Goal: Ask a question

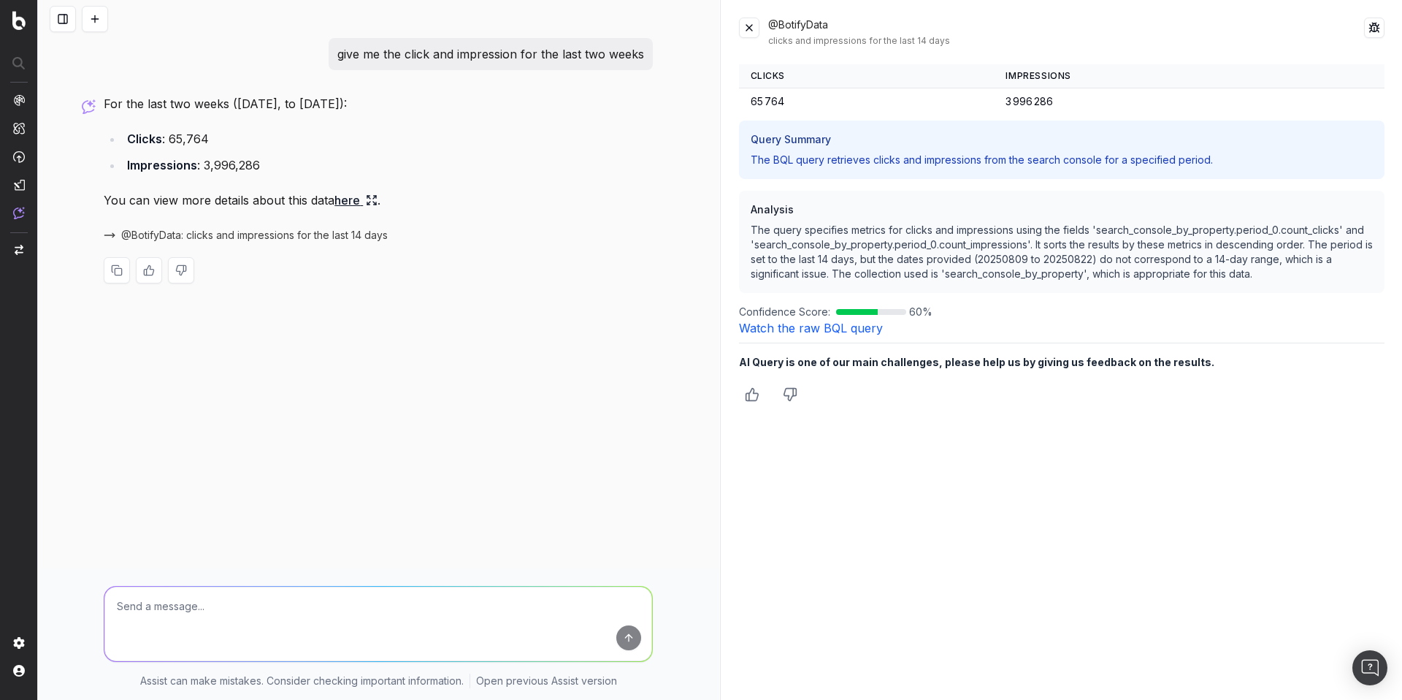
click at [499, 71] on div "give me the click and impression for the last two weeks For the last two weeks …" at bounding box center [378, 172] width 561 height 269
click at [502, 61] on p "give me the click and impression for the last two weeks" at bounding box center [490, 54] width 307 height 20
click at [505, 54] on p "give me the click and impression for the last two weeks" at bounding box center [490, 54] width 307 height 20
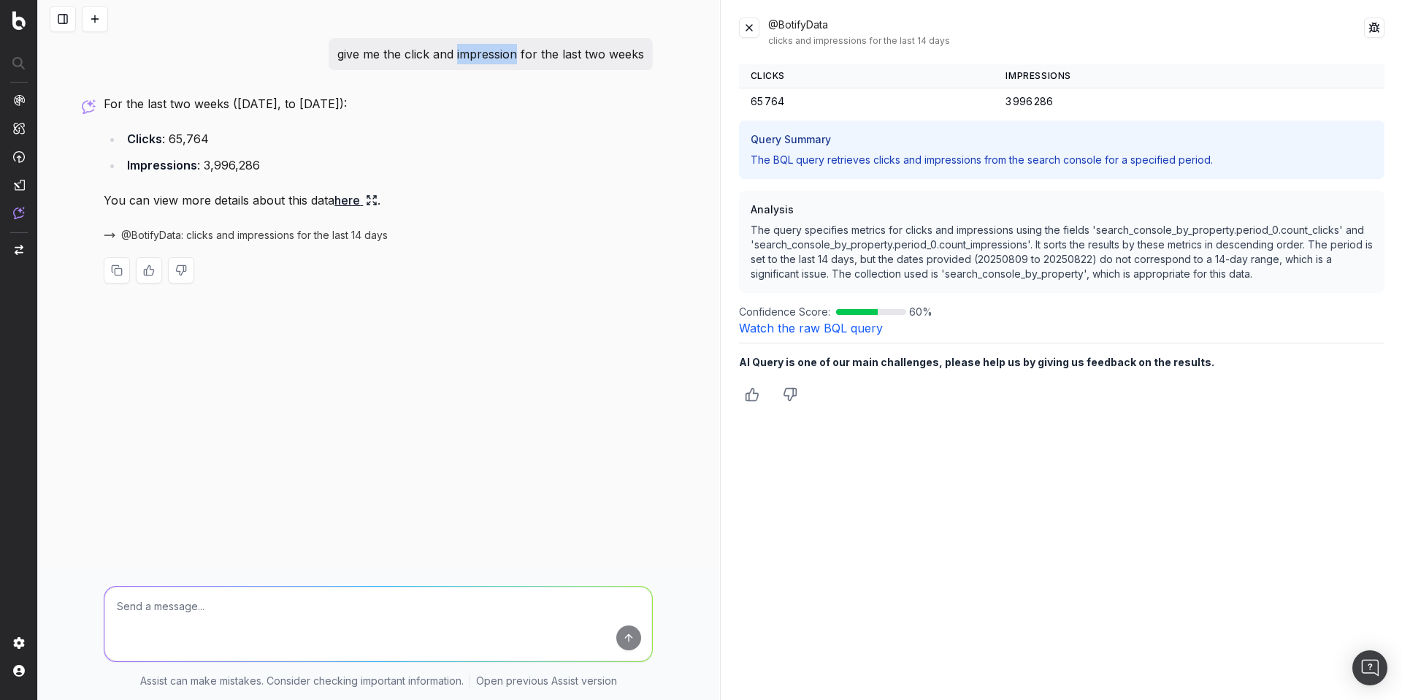
click at [505, 54] on p "give me the click and impression for the last two weeks" at bounding box center [490, 54] width 307 height 20
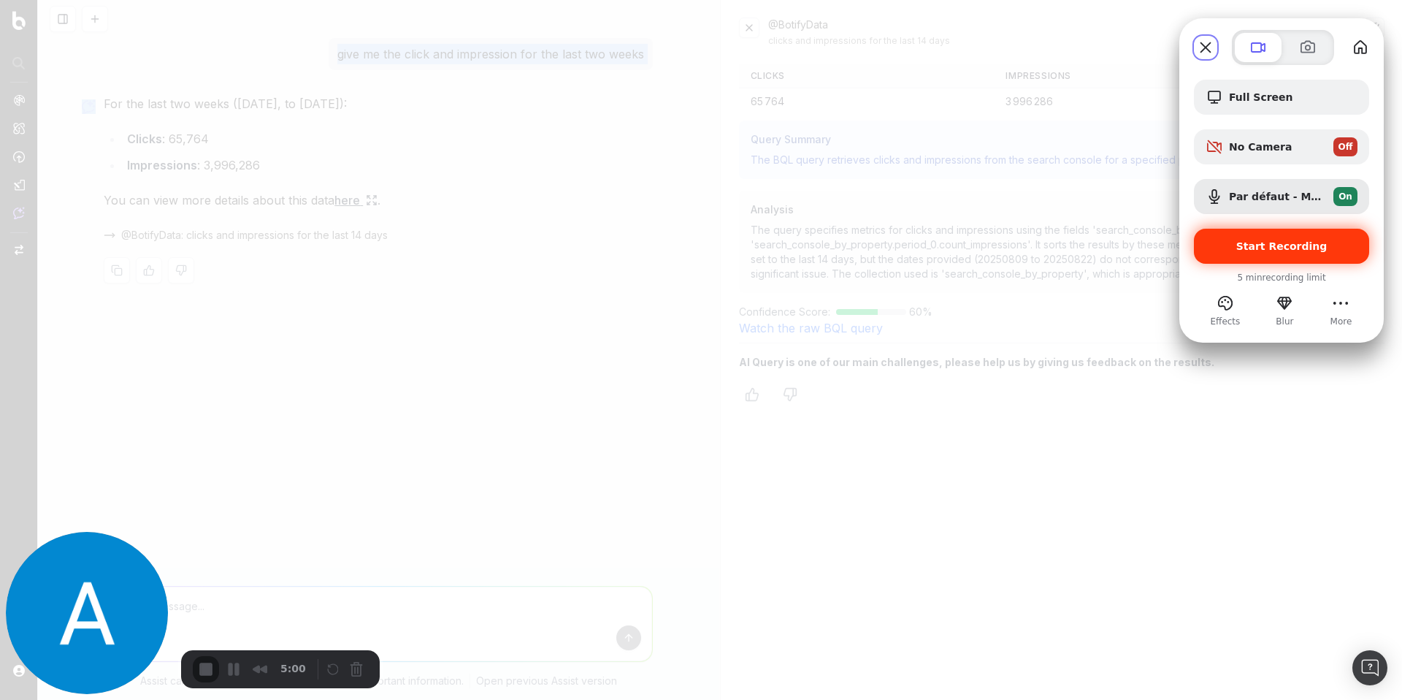
click at [1241, 241] on span "Start Recording" at bounding box center [1282, 246] width 152 height 12
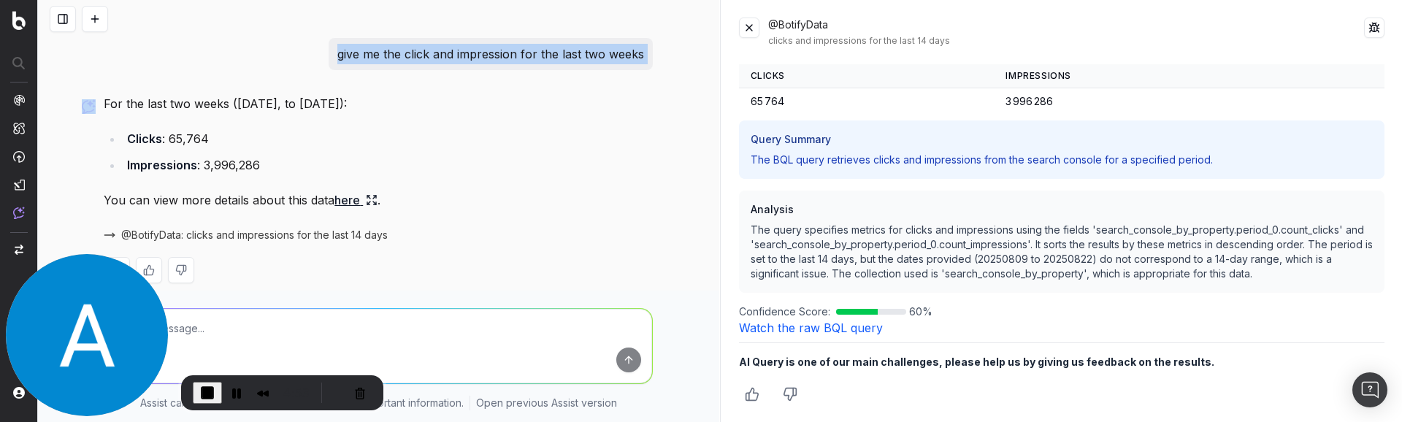
click at [755, 27] on button at bounding box center [749, 28] width 20 height 20
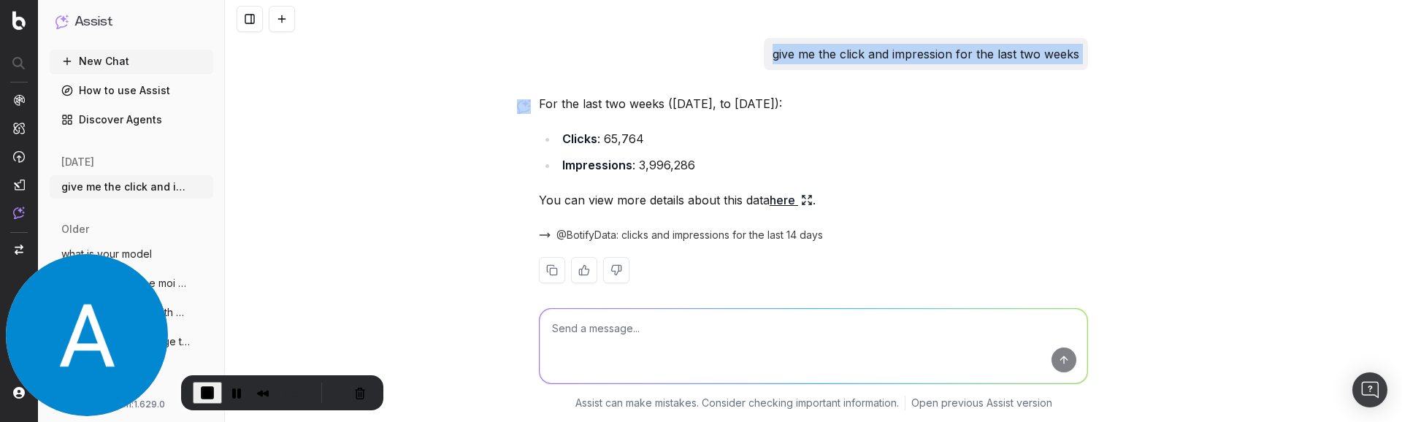
click at [770, 230] on span "@BotifyData: clicks and impressions for the last 14 days" at bounding box center [689, 235] width 267 height 15
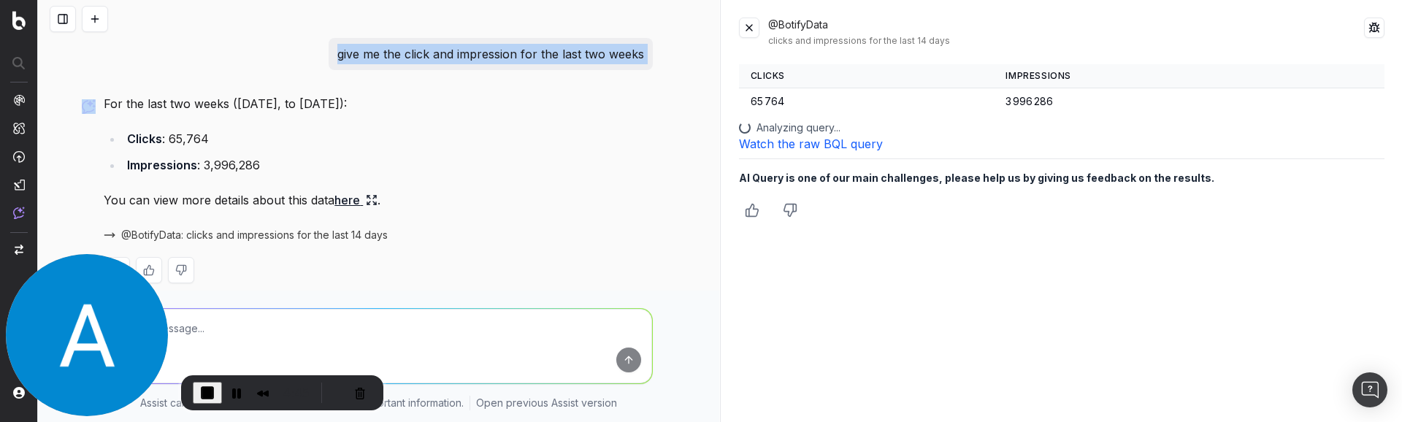
click at [745, 27] on button at bounding box center [749, 28] width 20 height 20
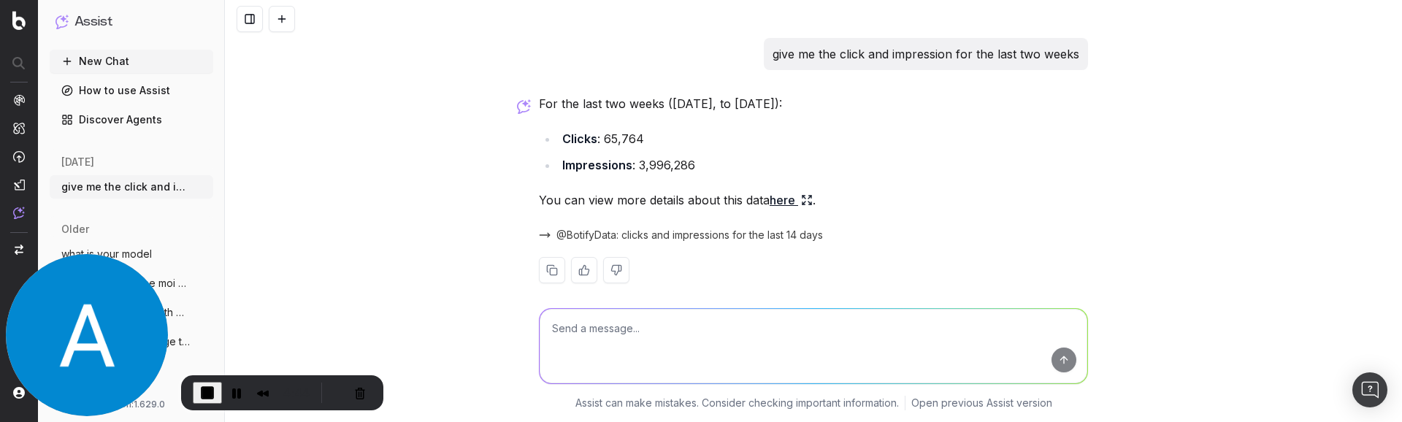
click at [775, 205] on link "here" at bounding box center [791, 200] width 43 height 20
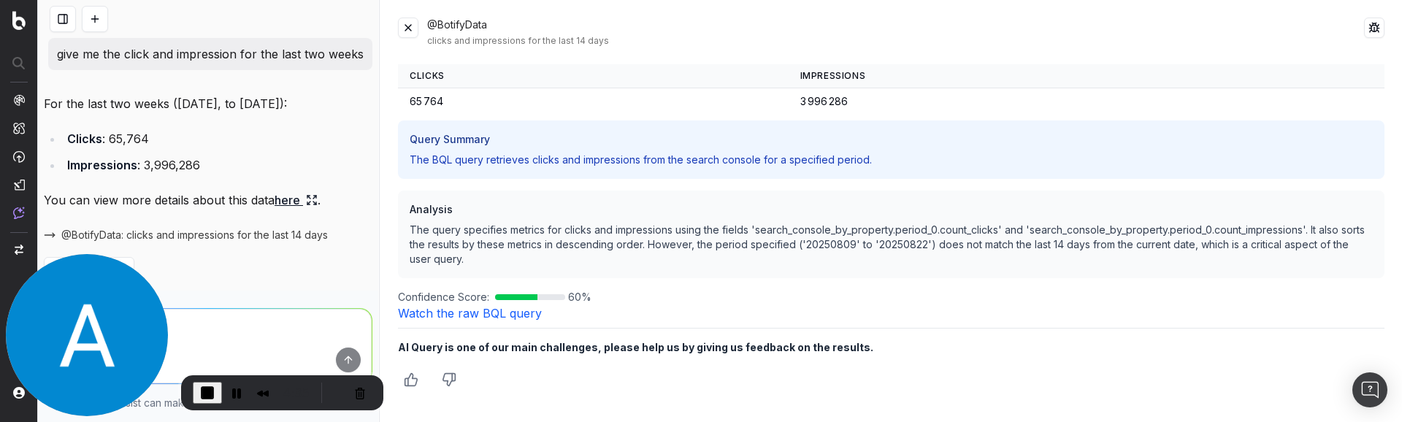
click at [412, 31] on button at bounding box center [408, 28] width 20 height 20
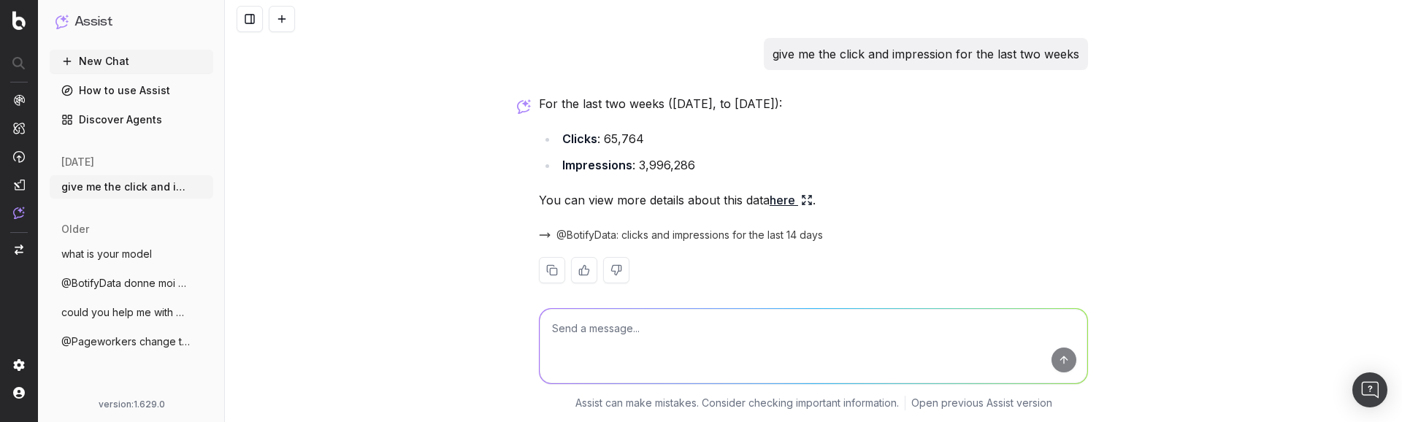
click at [578, 275] on button at bounding box center [584, 270] width 26 height 26
